Goal: Task Accomplishment & Management: Use online tool/utility

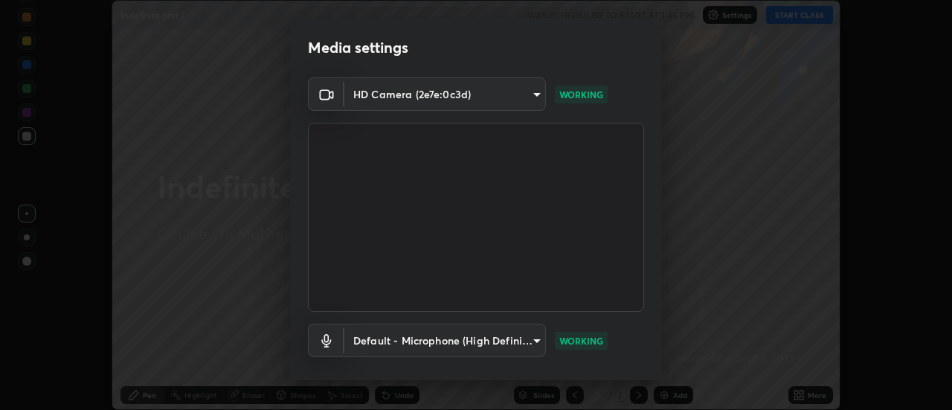
scroll to position [78, 0]
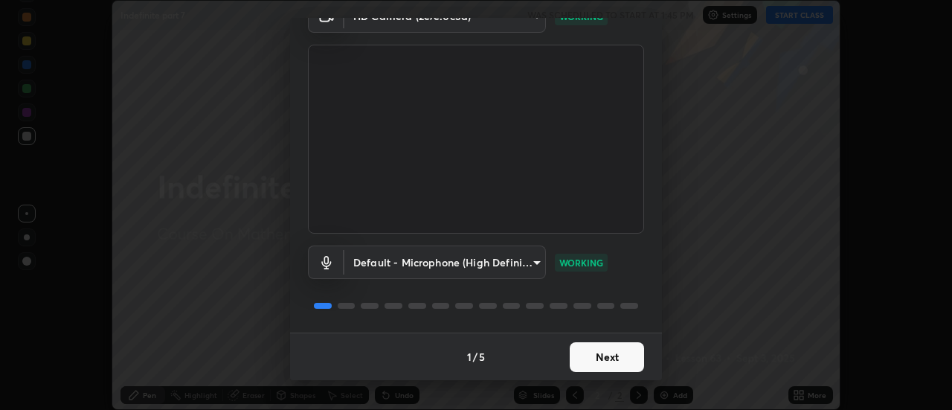
click at [616, 355] on button "Next" at bounding box center [606, 357] width 74 height 30
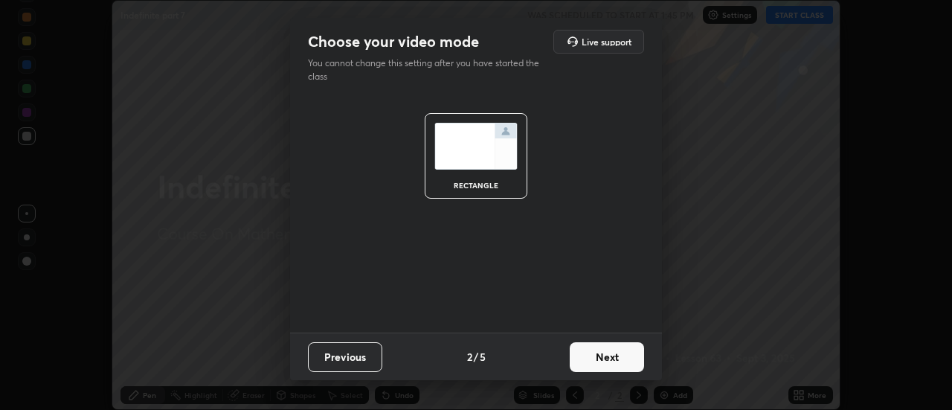
scroll to position [0, 0]
click at [615, 357] on button "Next" at bounding box center [606, 357] width 74 height 30
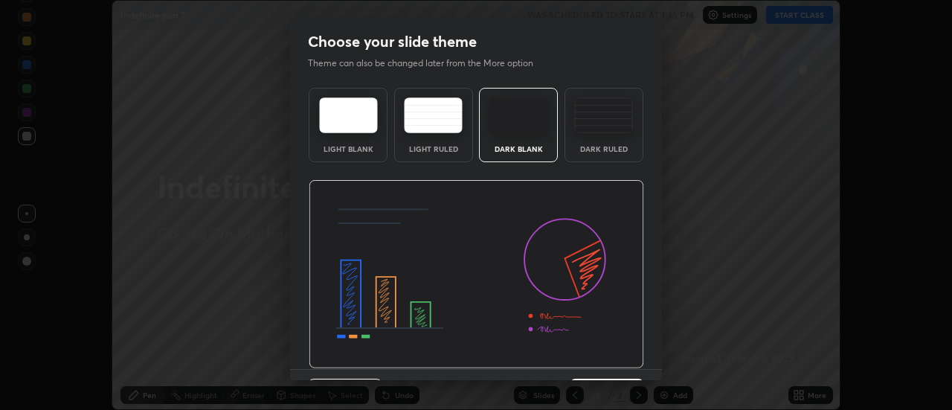
scroll to position [36, 0]
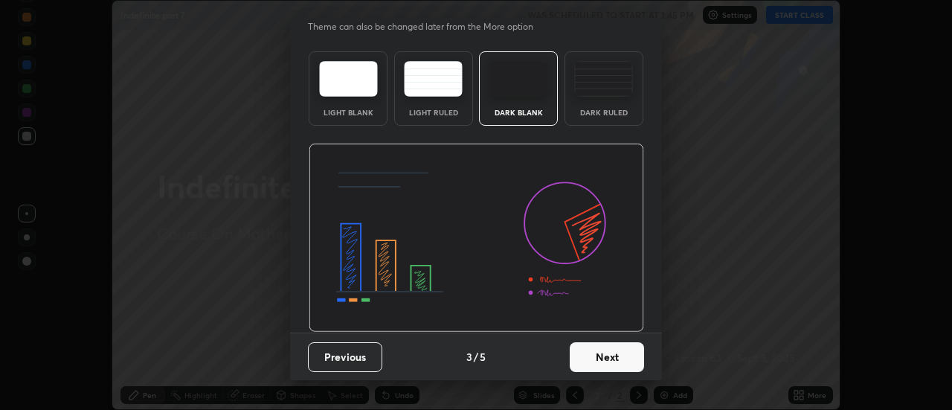
click at [619, 361] on button "Next" at bounding box center [606, 357] width 74 height 30
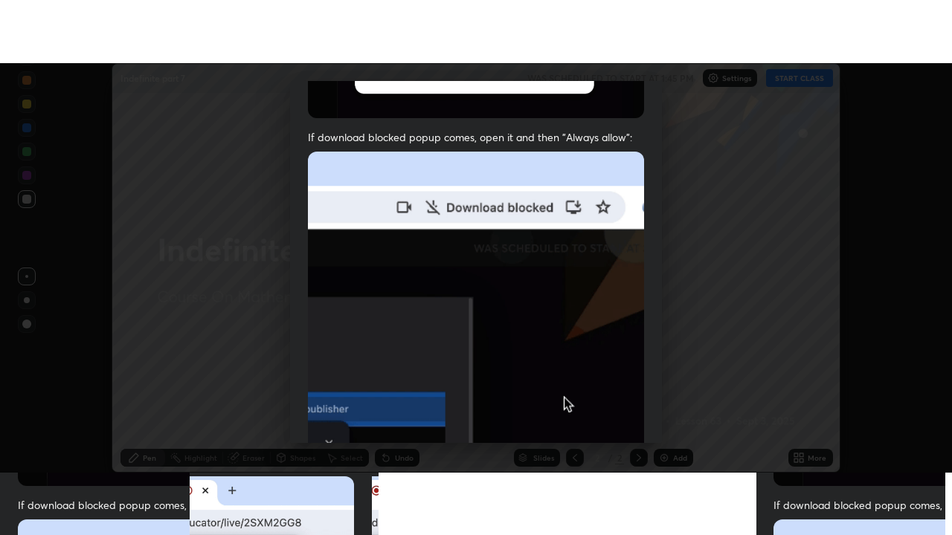
scroll to position [381, 0]
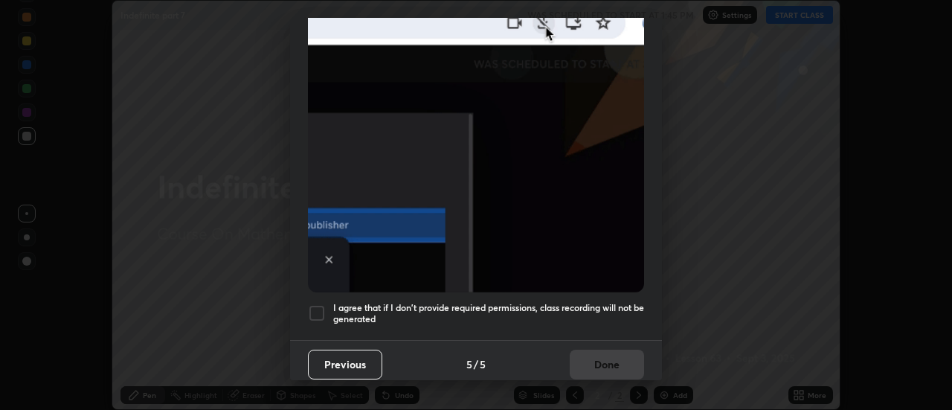
click at [596, 302] on h5 "I agree that if I don't provide required permissions, class recording will not …" at bounding box center [488, 313] width 311 height 23
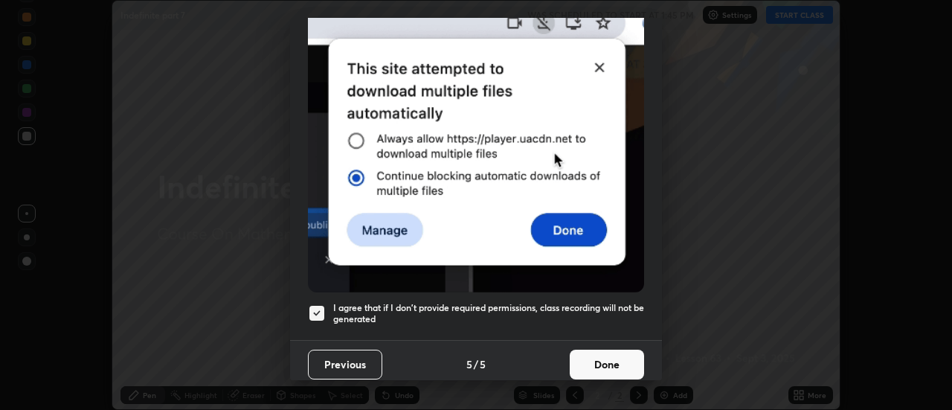
click at [606, 356] on button "Done" at bounding box center [606, 364] width 74 height 30
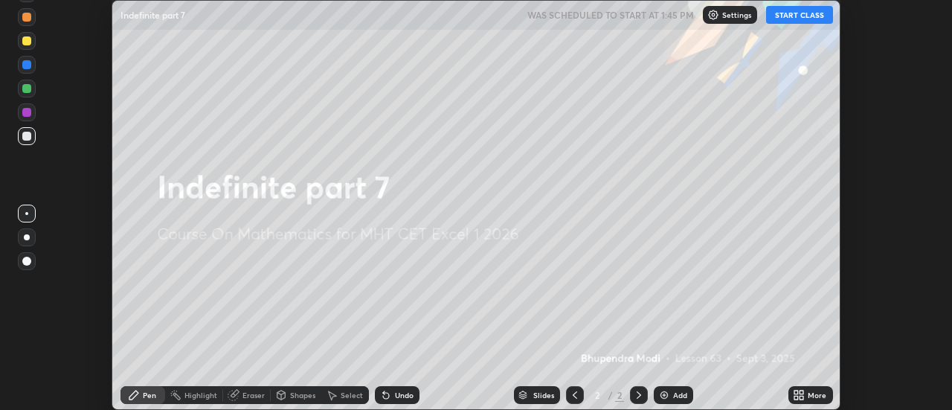
click at [800, 392] on icon at bounding box center [802, 392] width 4 height 4
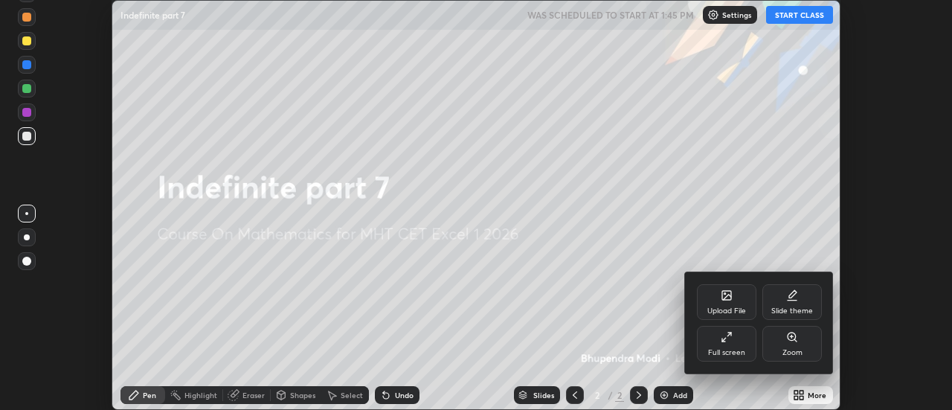
click at [738, 345] on div "Full screen" at bounding box center [726, 344] width 59 height 36
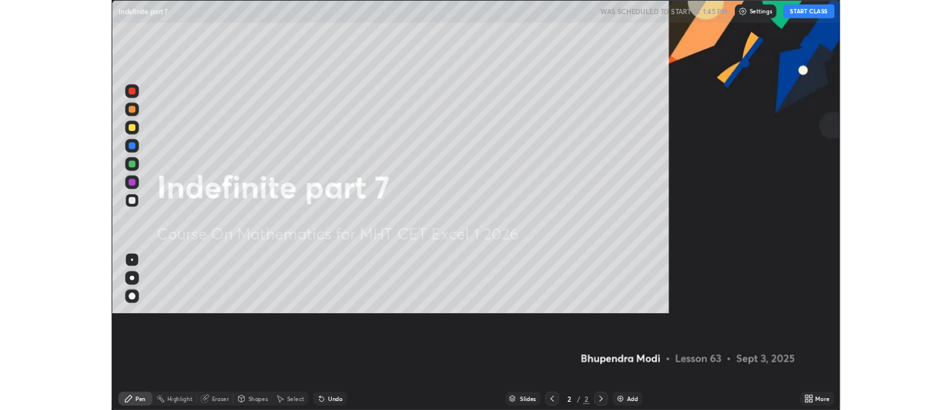
scroll to position [535, 952]
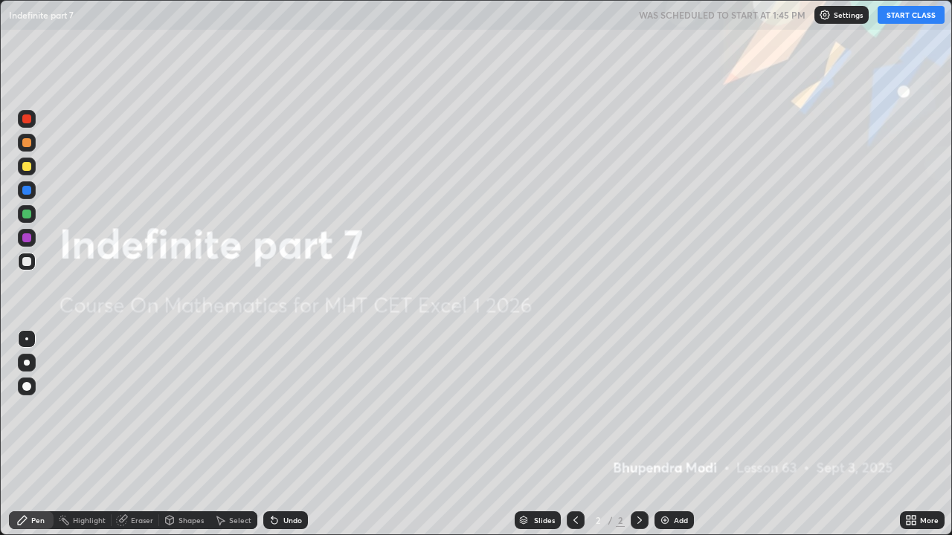
click at [908, 16] on button "START CLASS" at bounding box center [910, 15] width 67 height 18
click at [665, 409] on img at bounding box center [665, 520] width 12 height 12
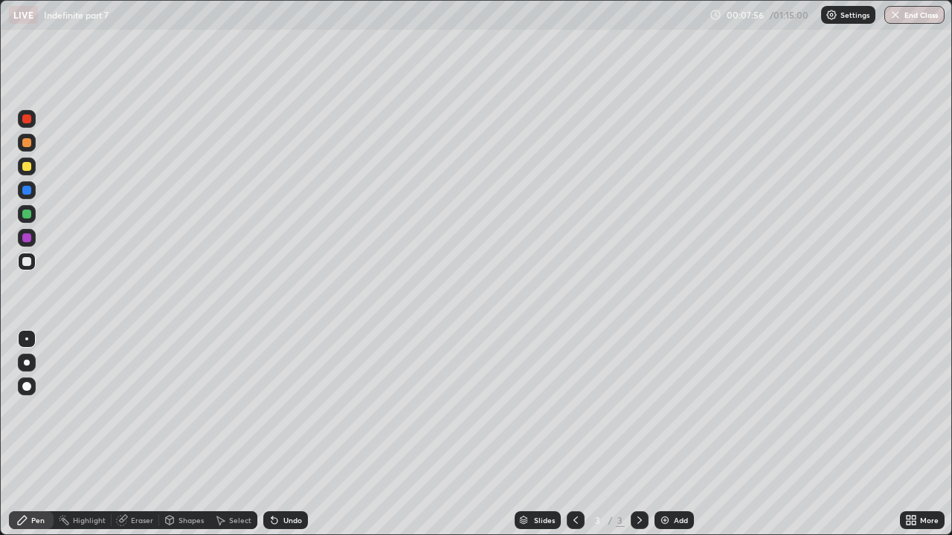
click at [138, 409] on div "Eraser" at bounding box center [142, 520] width 22 height 7
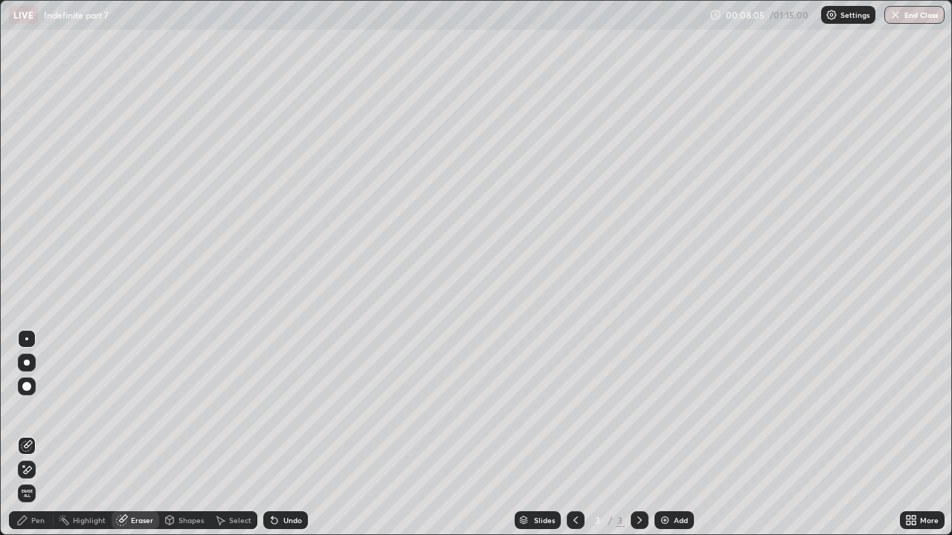
click at [44, 409] on div "Pen" at bounding box center [37, 520] width 13 height 7
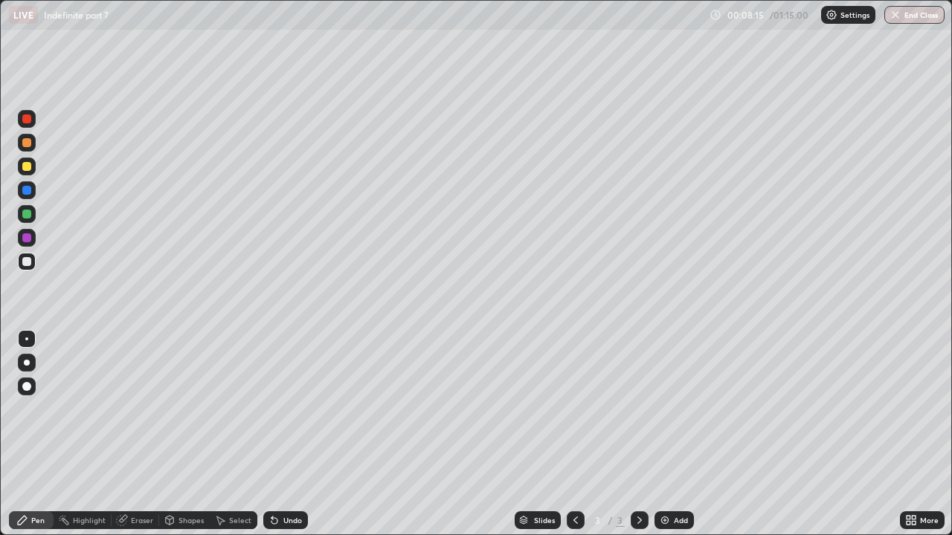
click at [139, 409] on div "Eraser" at bounding box center [142, 520] width 22 height 7
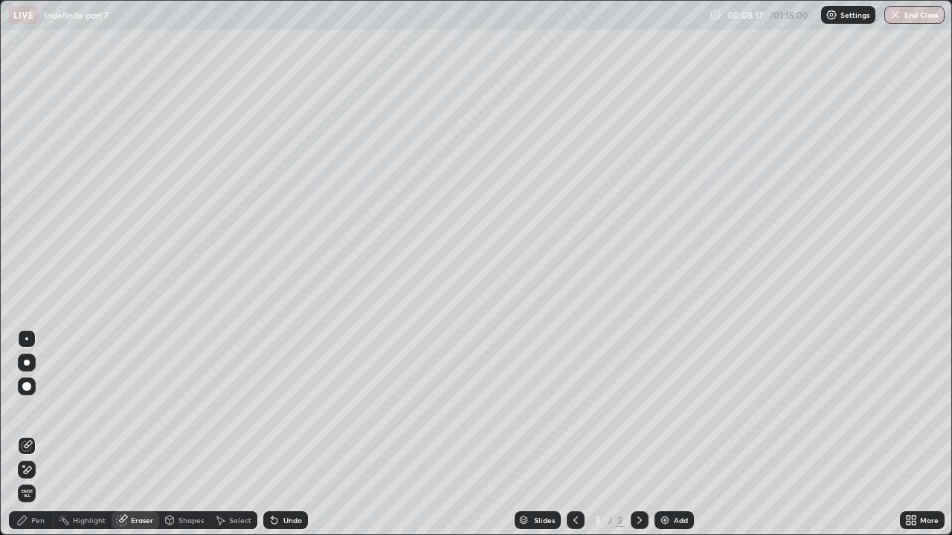
click at [45, 409] on div "Pen" at bounding box center [31, 520] width 45 height 18
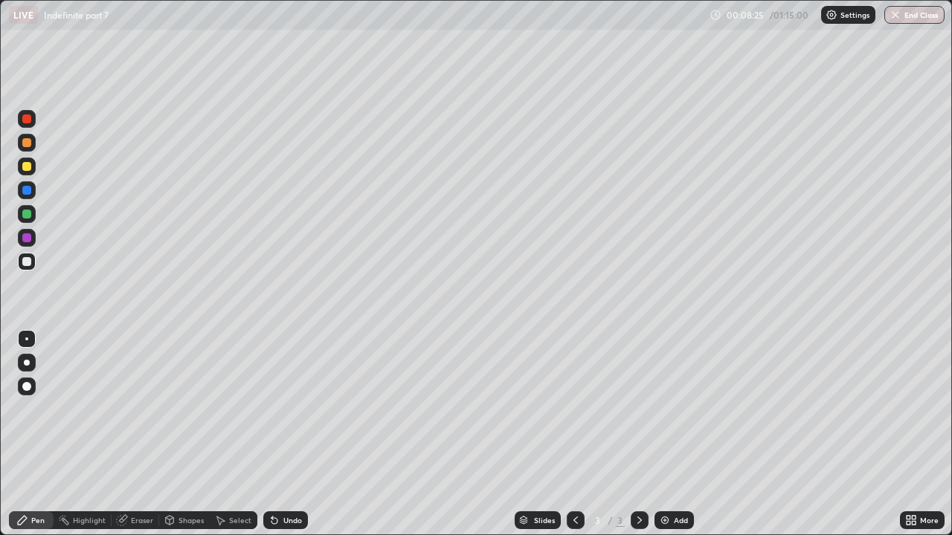
click at [144, 409] on div "Eraser" at bounding box center [142, 520] width 22 height 7
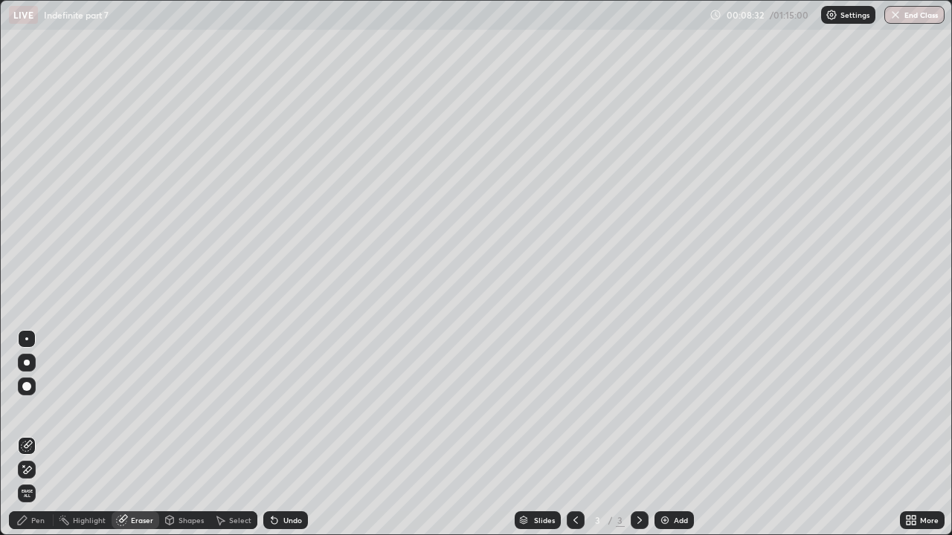
click at [34, 409] on div "Pen" at bounding box center [37, 520] width 13 height 7
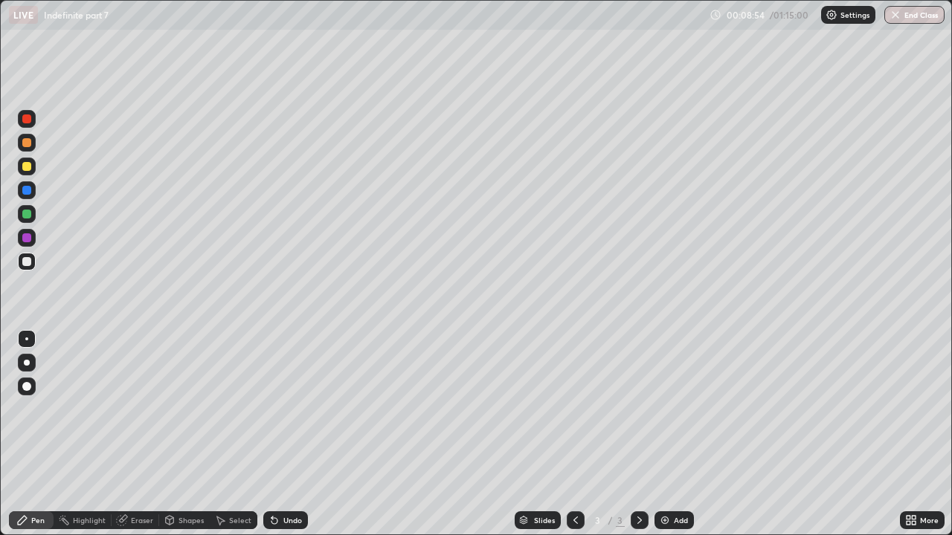
click at [137, 409] on div "Eraser" at bounding box center [142, 520] width 22 height 7
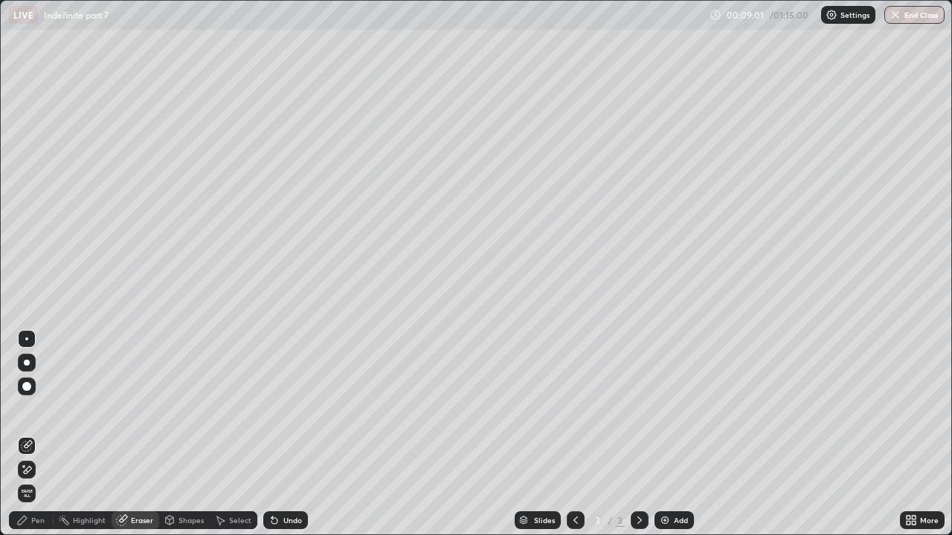
click at [41, 409] on div "Pen" at bounding box center [31, 520] width 45 height 18
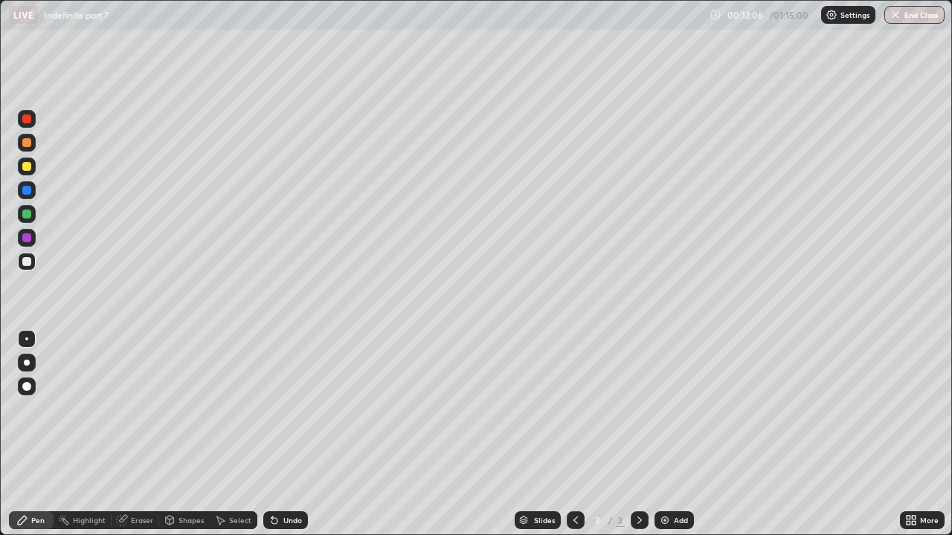
click at [664, 409] on img at bounding box center [665, 520] width 12 height 12
click at [283, 409] on div "Undo" at bounding box center [292, 520] width 19 height 7
click at [663, 409] on img at bounding box center [665, 520] width 12 height 12
click at [278, 409] on div "Undo" at bounding box center [285, 520] width 45 height 18
click at [278, 409] on icon at bounding box center [274, 520] width 12 height 12
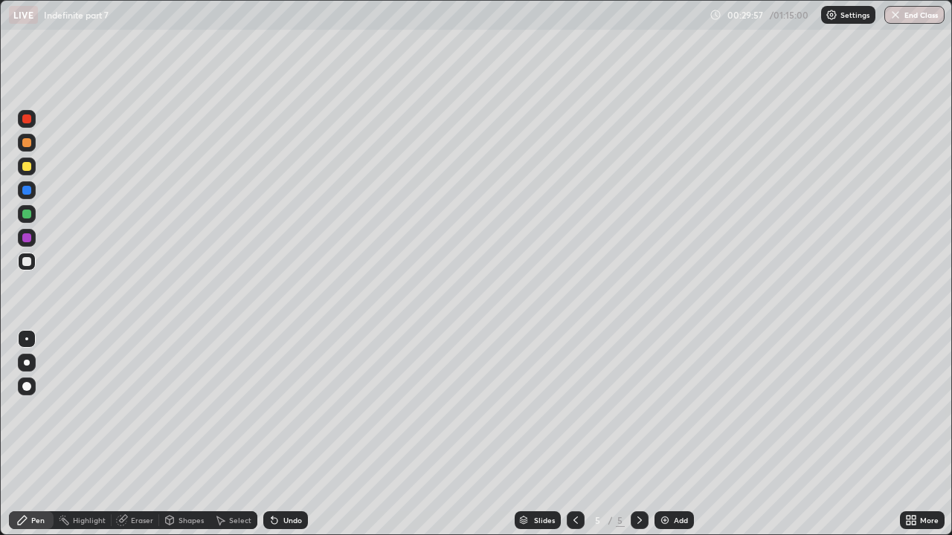
click at [278, 409] on icon at bounding box center [274, 520] width 12 height 12
click at [271, 409] on icon at bounding box center [271, 517] width 1 height 1
click at [284, 409] on div "Undo" at bounding box center [292, 520] width 19 height 7
click at [285, 409] on div "Undo" at bounding box center [292, 520] width 19 height 7
click at [287, 409] on div "Undo" at bounding box center [292, 520] width 19 height 7
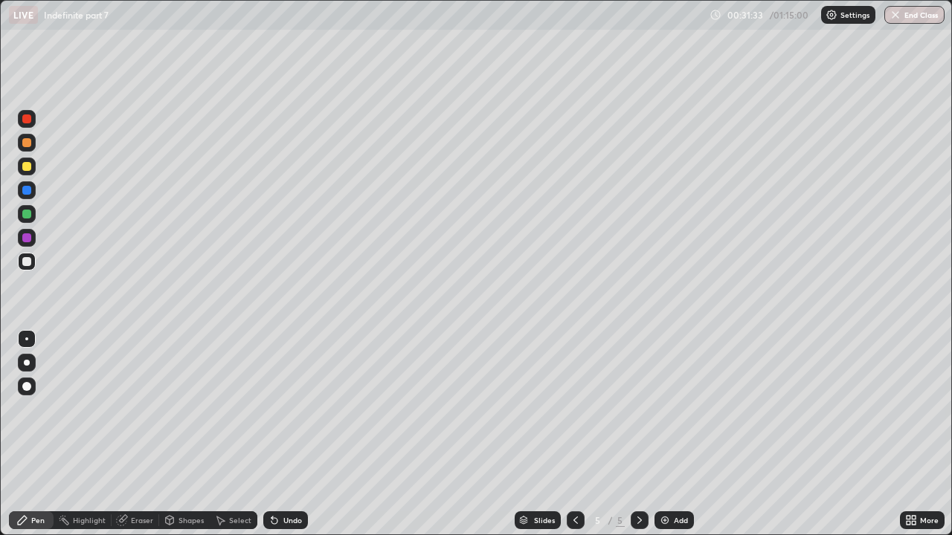
click at [291, 409] on div "Undo" at bounding box center [292, 520] width 19 height 7
click at [152, 409] on div "Eraser" at bounding box center [136, 520] width 48 height 18
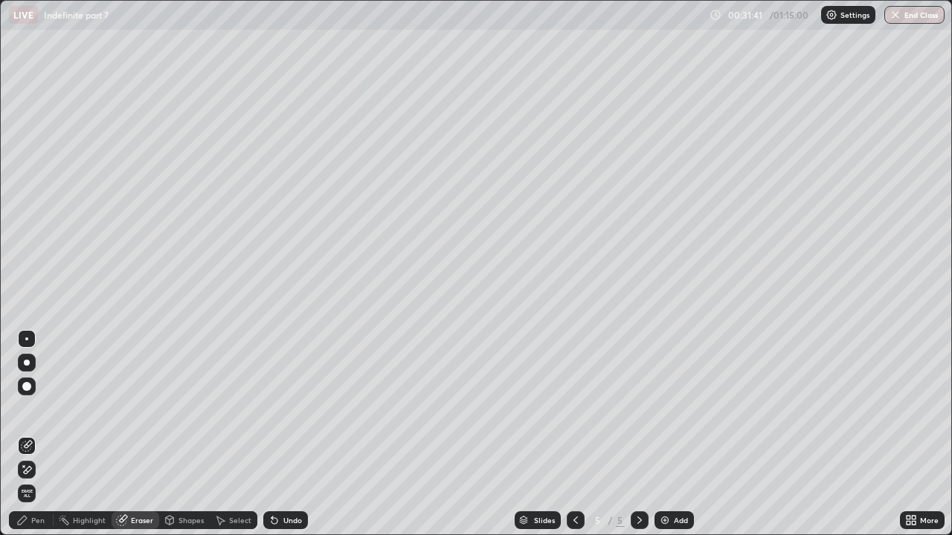
click at [41, 409] on div "Pen" at bounding box center [31, 520] width 45 height 18
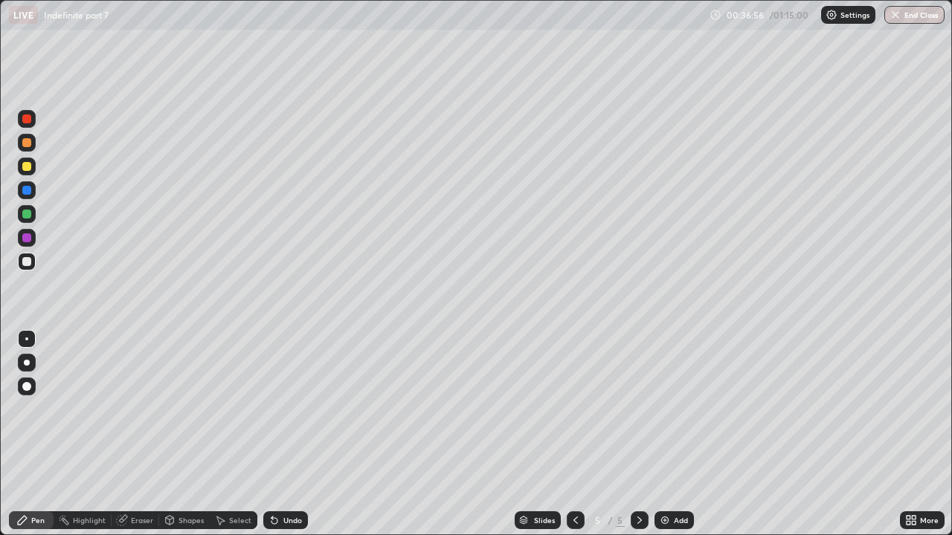
click at [663, 409] on img at bounding box center [665, 520] width 12 height 12
click at [142, 409] on div "Eraser" at bounding box center [142, 520] width 22 height 7
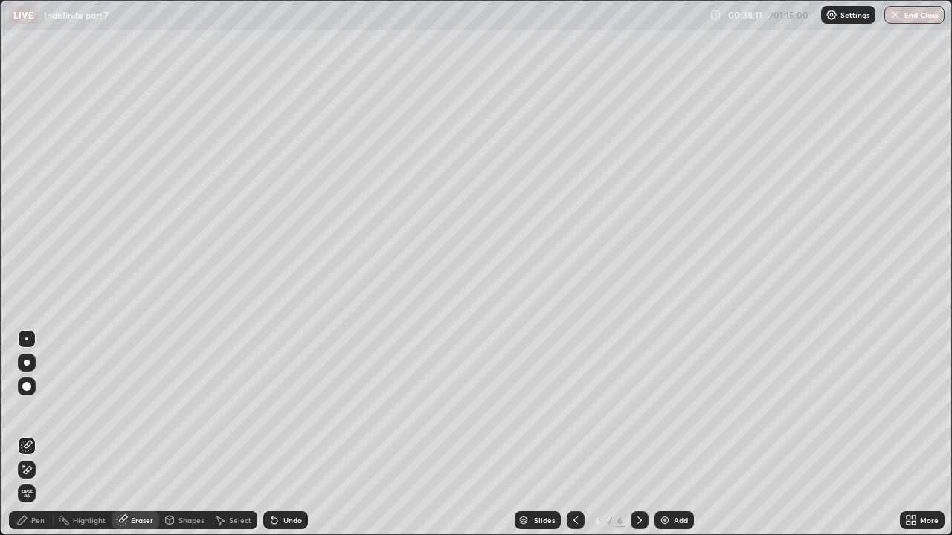
click at [45, 409] on div "Pen" at bounding box center [31, 520] width 45 height 18
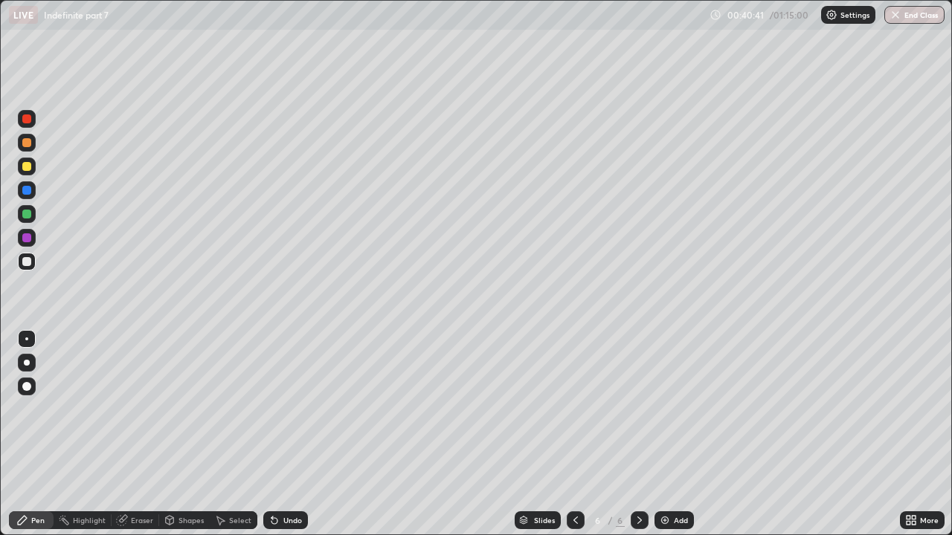
click at [283, 409] on div "Undo" at bounding box center [292, 520] width 19 height 7
click at [294, 409] on div "Undo" at bounding box center [285, 520] width 45 height 18
click at [279, 409] on div "Undo" at bounding box center [285, 520] width 45 height 18
click at [295, 409] on div "Undo" at bounding box center [292, 520] width 19 height 7
click at [296, 409] on div "Undo" at bounding box center [292, 520] width 19 height 7
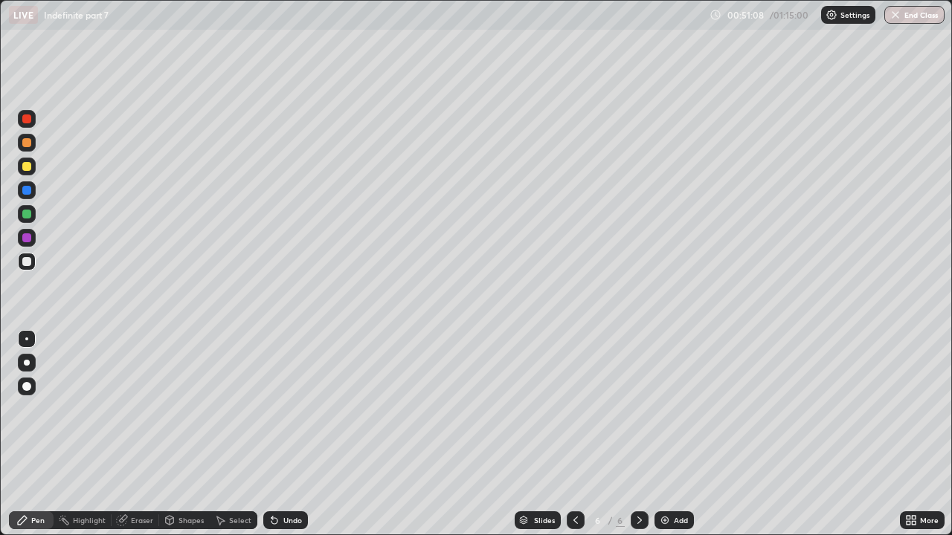
click at [662, 409] on img at bounding box center [665, 520] width 12 height 12
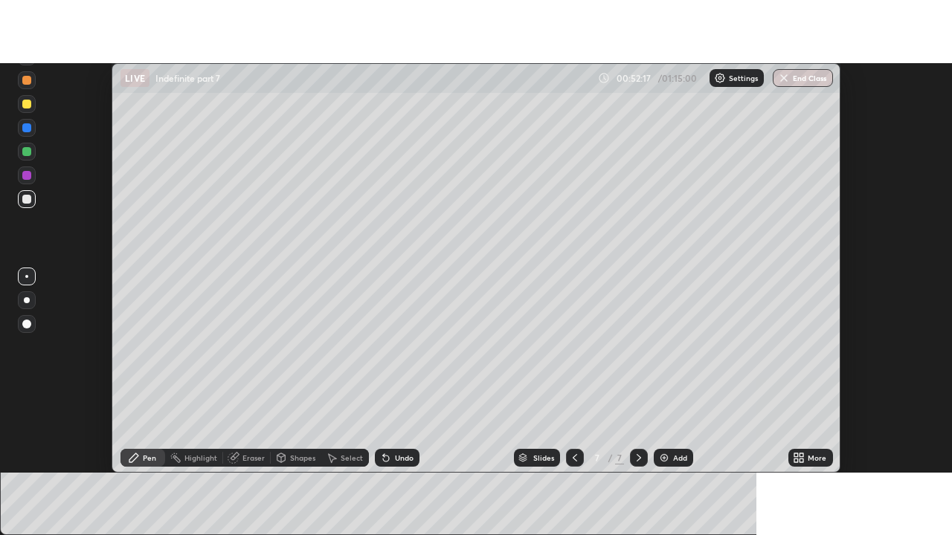
scroll to position [73934, 73392]
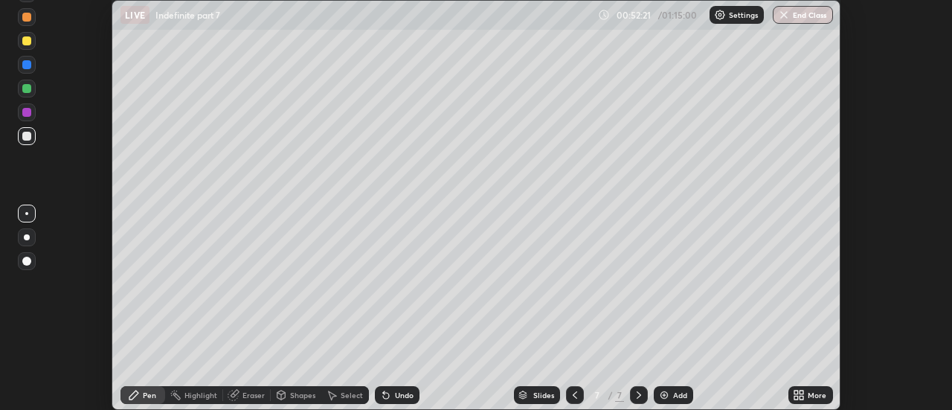
click at [396, 402] on div "Undo" at bounding box center [397, 395] width 45 height 18
click at [666, 392] on img at bounding box center [664, 395] width 12 height 12
click at [574, 390] on icon at bounding box center [575, 395] width 12 height 12
click at [800, 393] on icon at bounding box center [802, 392] width 4 height 4
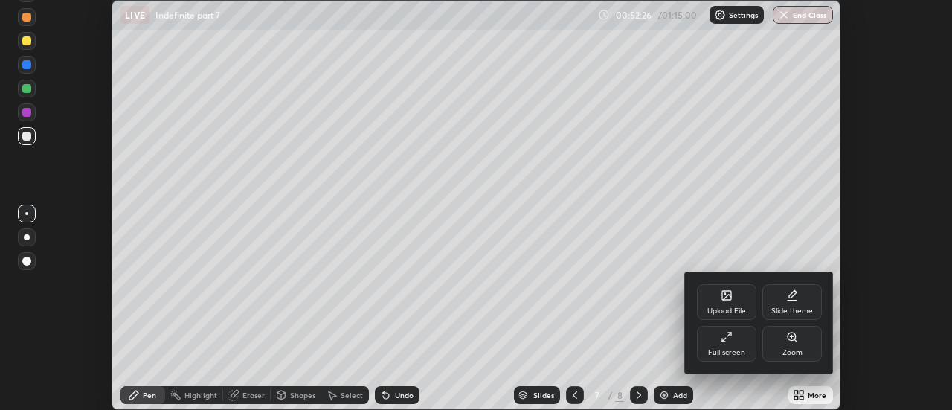
click at [732, 345] on div "Full screen" at bounding box center [726, 344] width 59 height 36
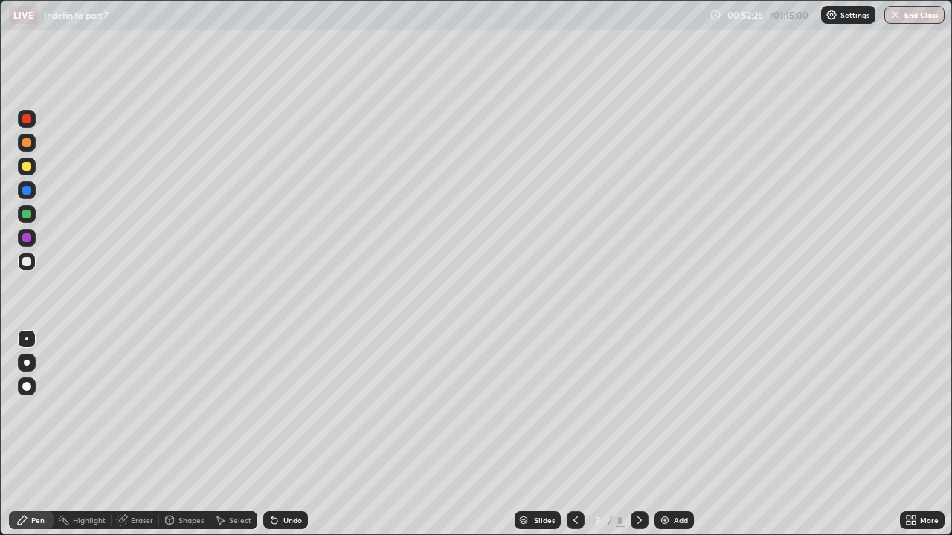
scroll to position [535, 952]
click at [291, 409] on div "Undo" at bounding box center [292, 520] width 19 height 7
click at [294, 409] on div "Undo" at bounding box center [285, 520] width 45 height 18
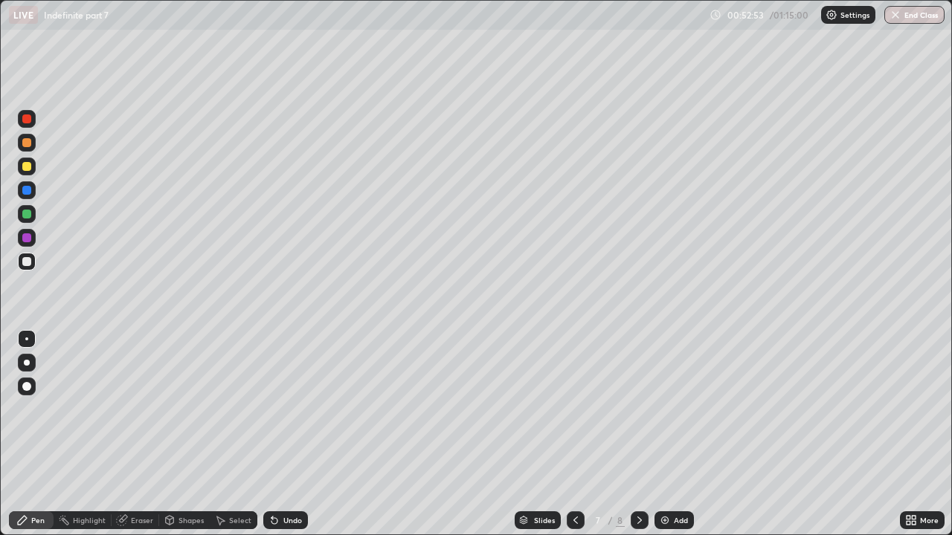
click at [300, 409] on div "Undo" at bounding box center [292, 520] width 19 height 7
click at [283, 409] on div "Undo" at bounding box center [285, 520] width 45 height 18
click at [287, 409] on div "Undo" at bounding box center [292, 520] width 19 height 7
click at [287, 409] on div "Undo" at bounding box center [285, 520] width 45 height 18
click at [290, 409] on div "Undo" at bounding box center [285, 520] width 45 height 18
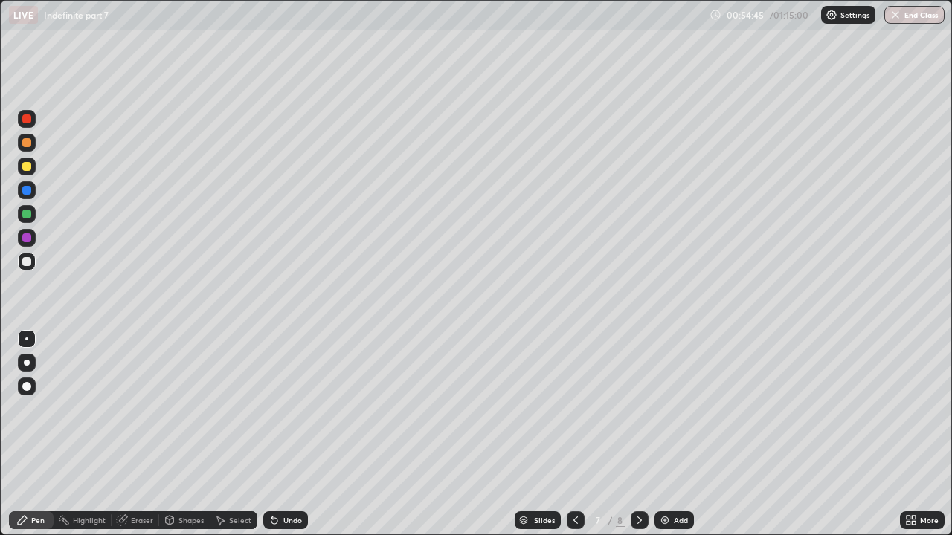
click at [291, 409] on div "Undo" at bounding box center [292, 520] width 19 height 7
click at [295, 409] on div "Undo" at bounding box center [285, 520] width 45 height 18
click at [638, 409] on icon at bounding box center [639, 520] width 12 height 12
click at [661, 409] on img at bounding box center [665, 520] width 12 height 12
click at [141, 409] on div "Eraser" at bounding box center [142, 520] width 22 height 7
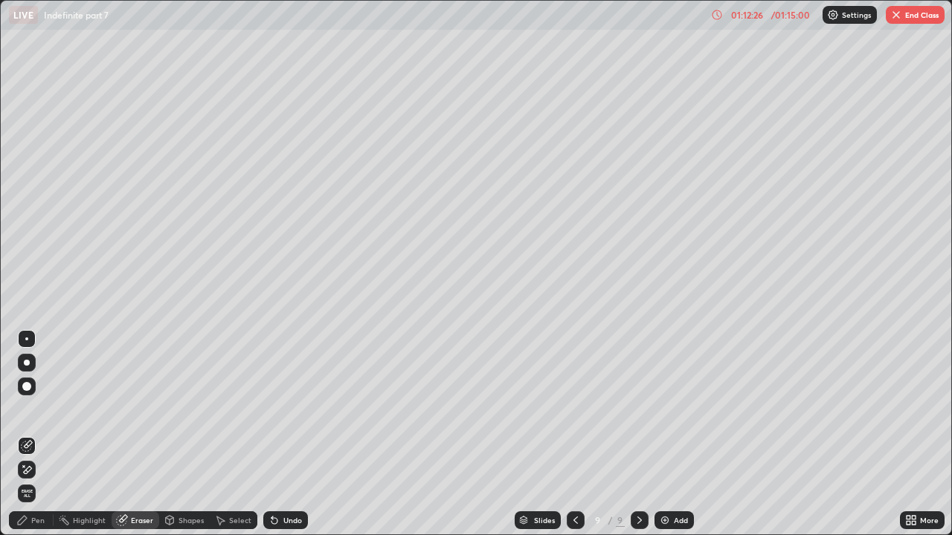
click at [33, 409] on div "Pen" at bounding box center [37, 520] width 13 height 7
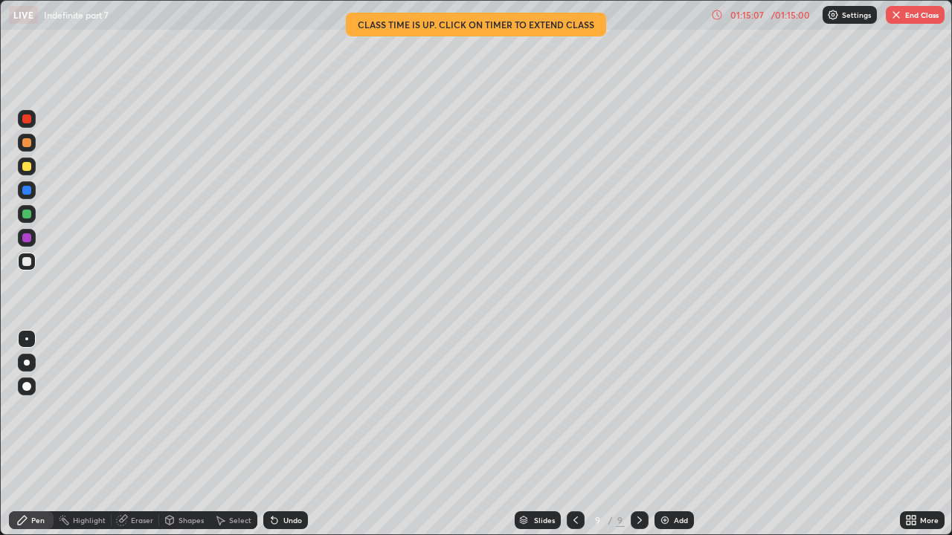
click at [290, 409] on div "Undo" at bounding box center [292, 520] width 19 height 7
click at [295, 409] on div "Undo" at bounding box center [292, 520] width 19 height 7
click at [300, 409] on div "Undo" at bounding box center [285, 520] width 45 height 18
click at [669, 409] on div "Add" at bounding box center [673, 520] width 39 height 18
click at [136, 409] on div "Eraser" at bounding box center [142, 520] width 22 height 7
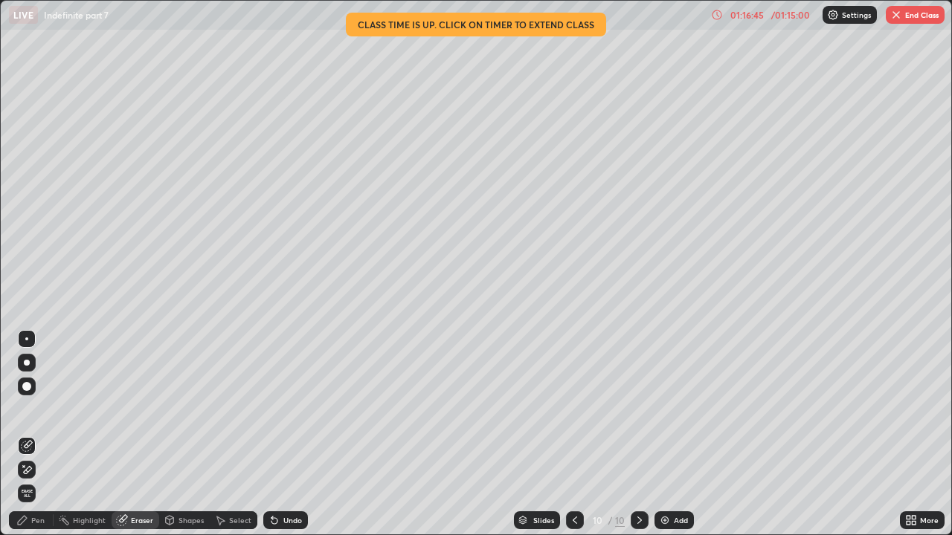
click at [34, 409] on div "Pen" at bounding box center [31, 520] width 45 height 18
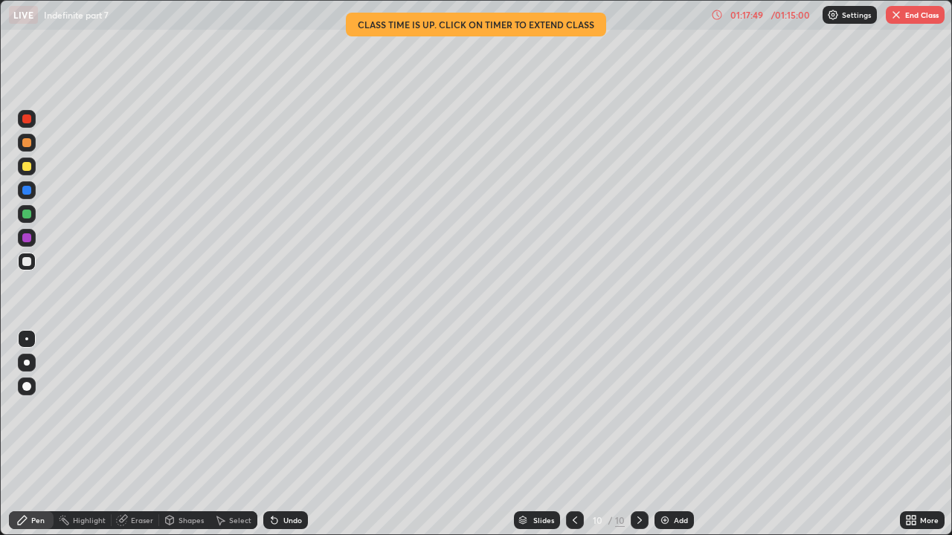
click at [285, 409] on div "Undo" at bounding box center [292, 520] width 19 height 7
click at [573, 409] on icon at bounding box center [575, 520] width 12 height 12
click at [913, 14] on button "End Class" at bounding box center [914, 15] width 59 height 18
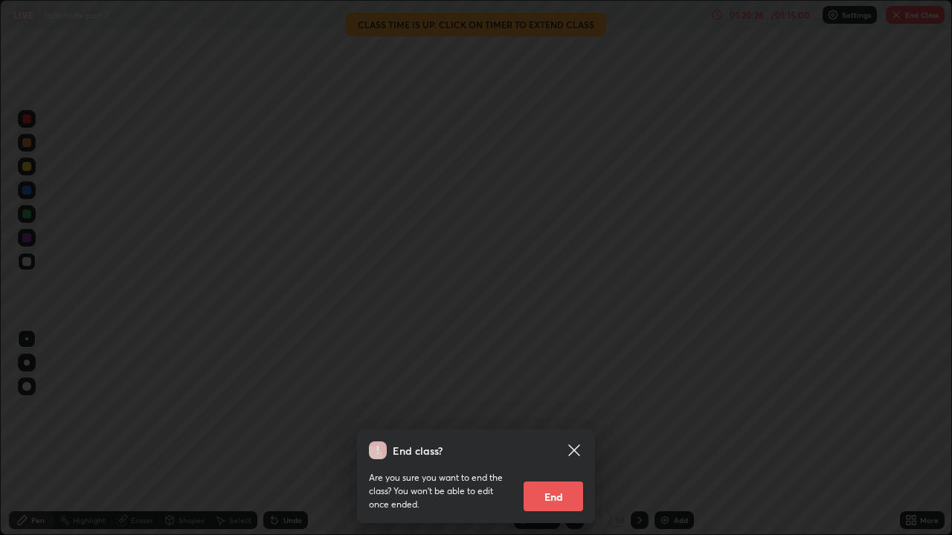
click at [554, 409] on button "End" at bounding box center [552, 497] width 59 height 30
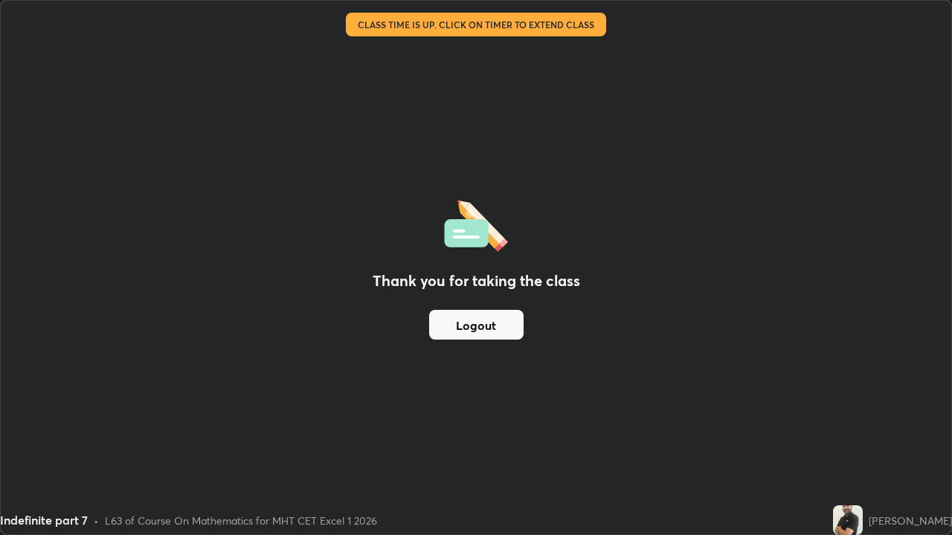
click at [571, 409] on div "Thank you for taking the class Logout" at bounding box center [476, 268] width 950 height 534
click at [491, 327] on button "Logout" at bounding box center [476, 325] width 94 height 30
click at [483, 320] on button "Logout" at bounding box center [476, 325] width 94 height 30
click at [482, 327] on button "Logout" at bounding box center [476, 325] width 94 height 30
click at [485, 326] on button "Logout" at bounding box center [476, 325] width 94 height 30
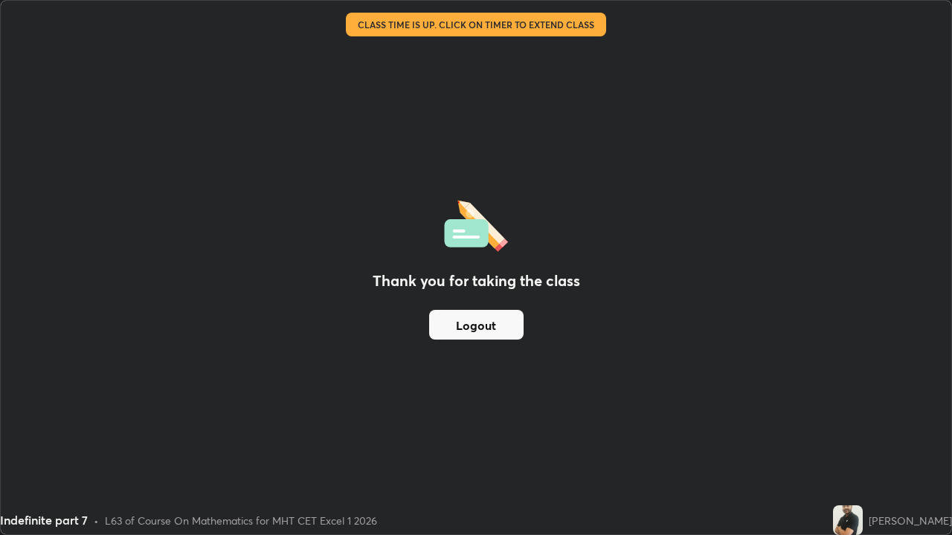
click at [489, 314] on button "Logout" at bounding box center [476, 325] width 94 height 30
click at [480, 323] on button "Logout" at bounding box center [476, 325] width 94 height 30
click at [479, 325] on button "Logout" at bounding box center [476, 325] width 94 height 30
click at [485, 323] on button "Logout" at bounding box center [476, 325] width 94 height 30
click at [482, 320] on button "Logout" at bounding box center [476, 325] width 94 height 30
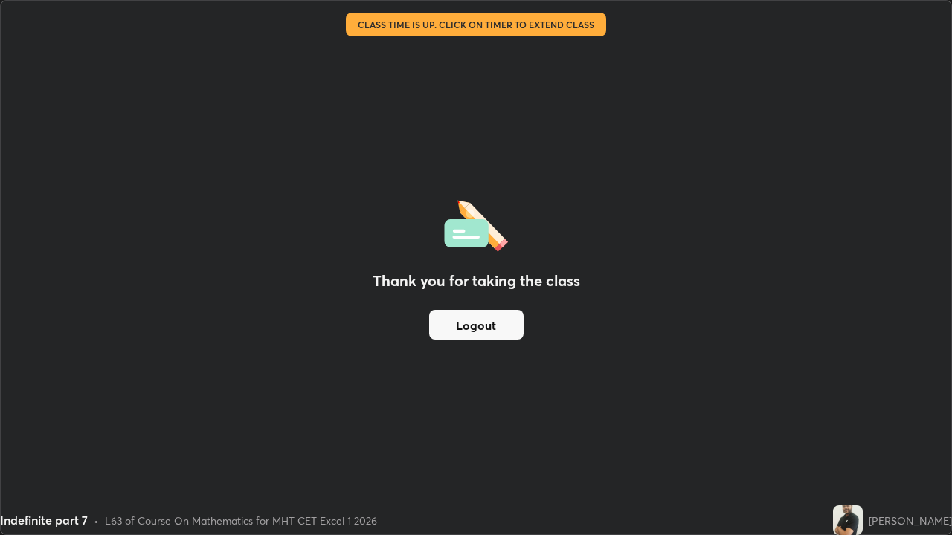
click at [485, 328] on button "Logout" at bounding box center [476, 325] width 94 height 30
click at [482, 325] on button "Logout" at bounding box center [476, 325] width 94 height 30
click at [475, 320] on button "Logout" at bounding box center [476, 325] width 94 height 30
click at [474, 322] on button "Logout" at bounding box center [476, 325] width 94 height 30
click at [469, 323] on button "Logout" at bounding box center [476, 325] width 94 height 30
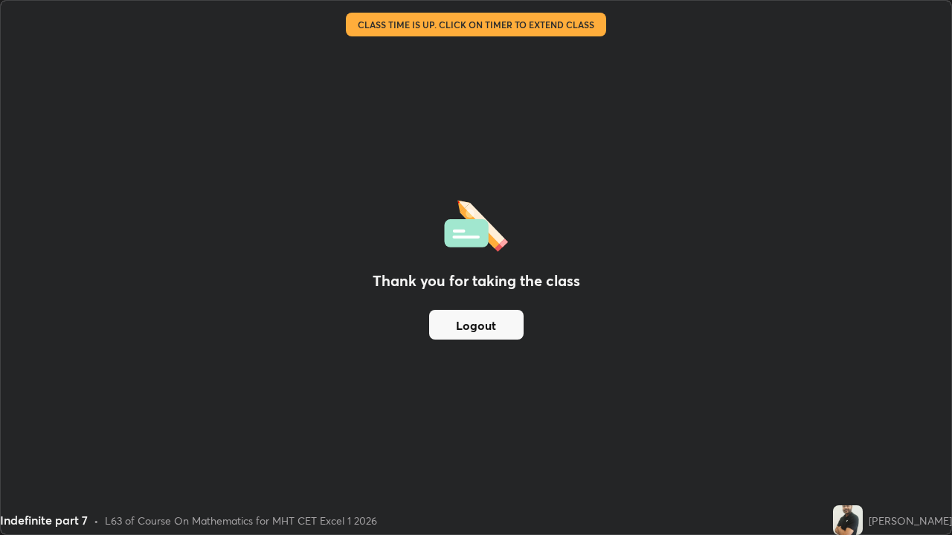
click at [469, 323] on button "Logout" at bounding box center [476, 325] width 94 height 30
click at [472, 325] on button "Logout" at bounding box center [476, 325] width 94 height 30
click at [472, 324] on button "Logout" at bounding box center [476, 325] width 94 height 30
